Goal: Task Accomplishment & Management: Use online tool/utility

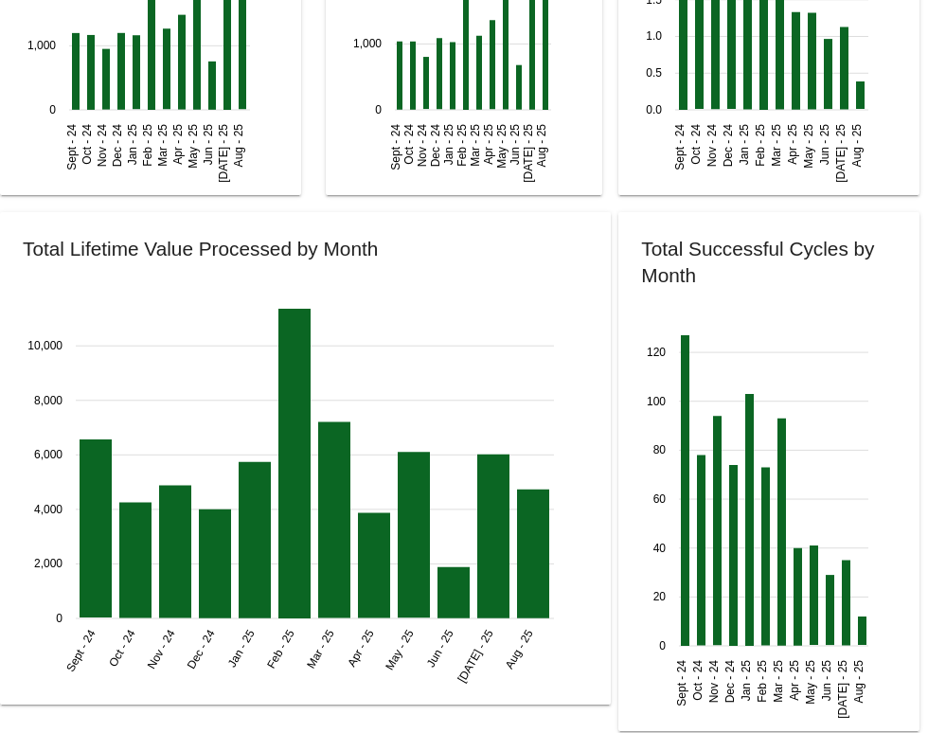
scroll to position [2274, 0]
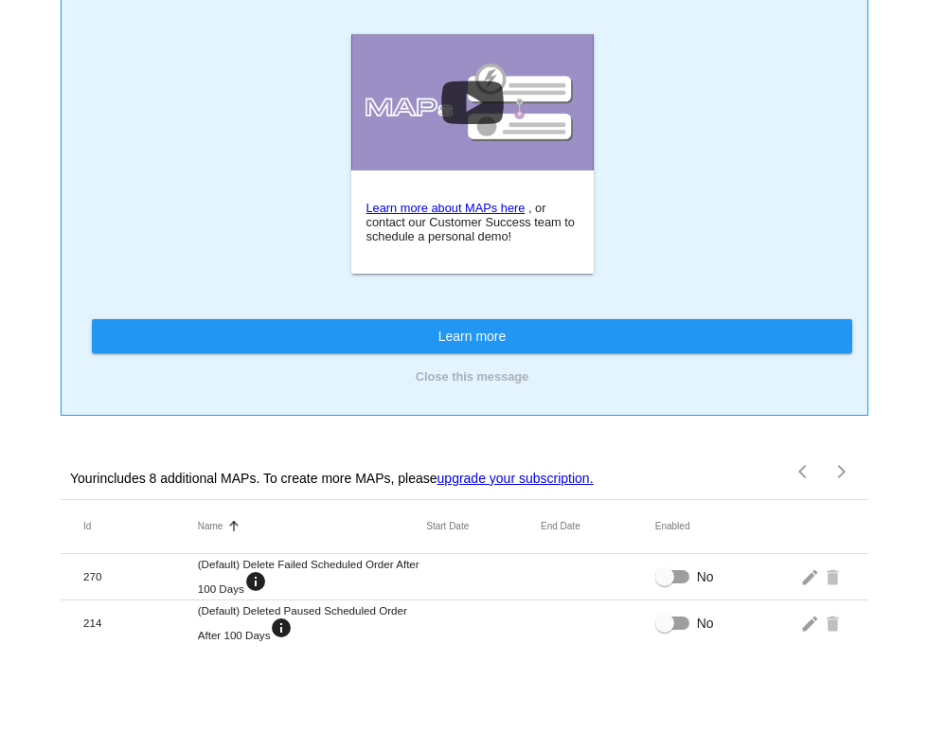
scroll to position [284, 0]
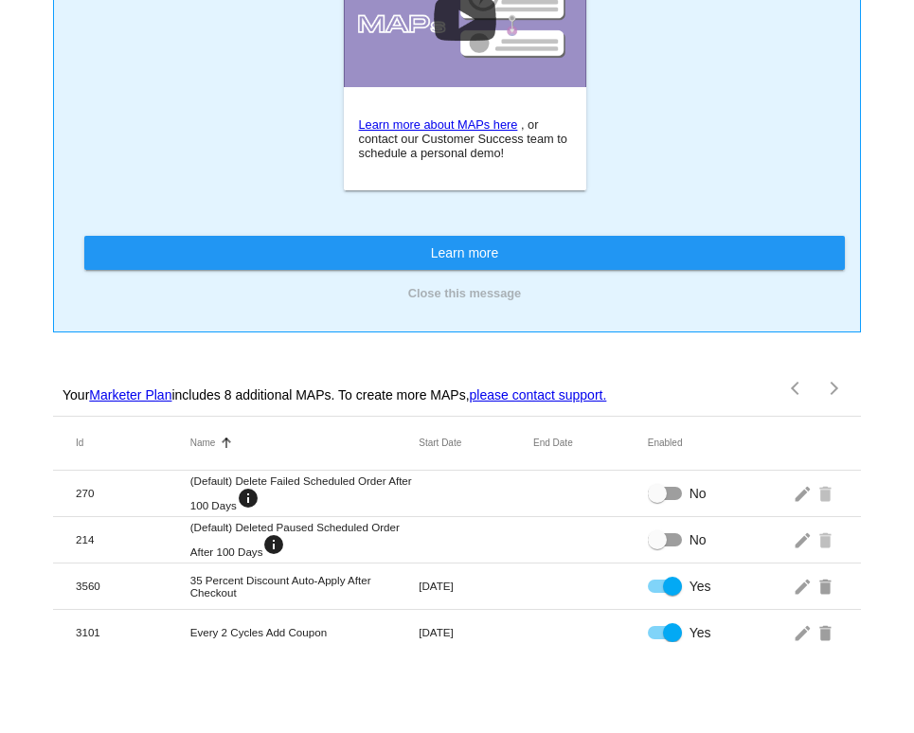
click at [521, 301] on button "Close this message" at bounding box center [464, 293] width 761 height 16
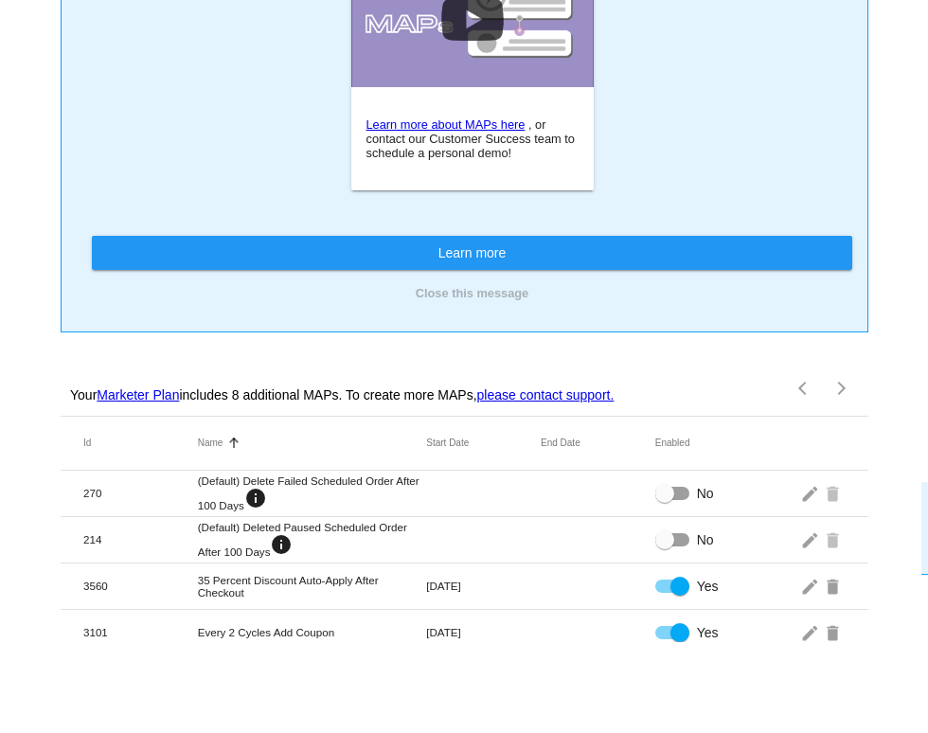
scroll to position [0, 0]
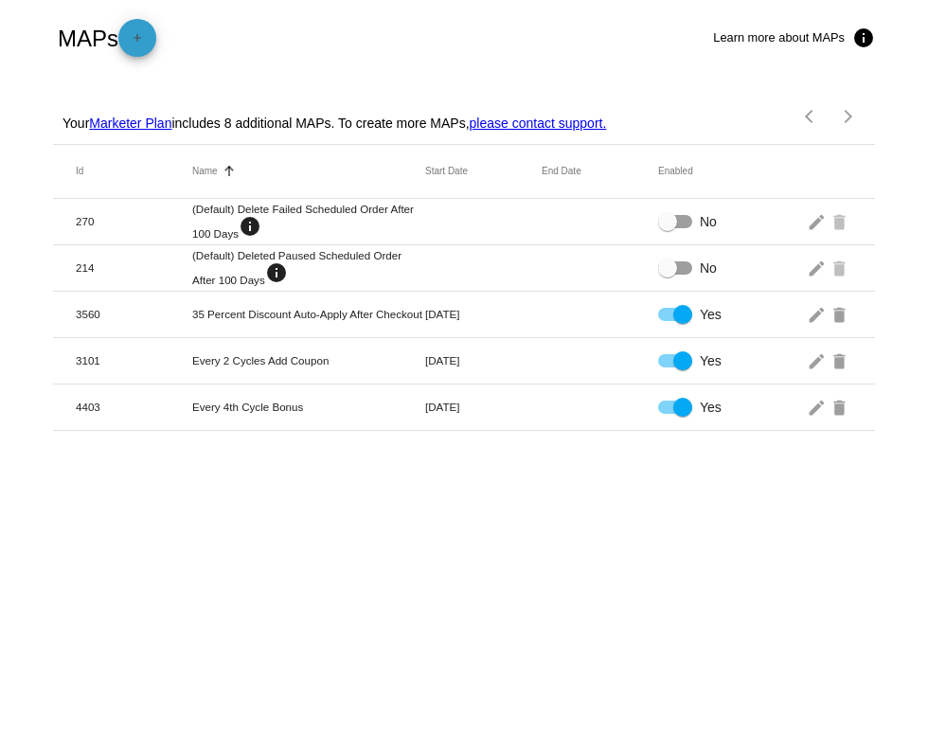
click at [149, 42] on mat-icon "add" at bounding box center [137, 42] width 23 height 23
